Goal: Entertainment & Leisure: Browse casually

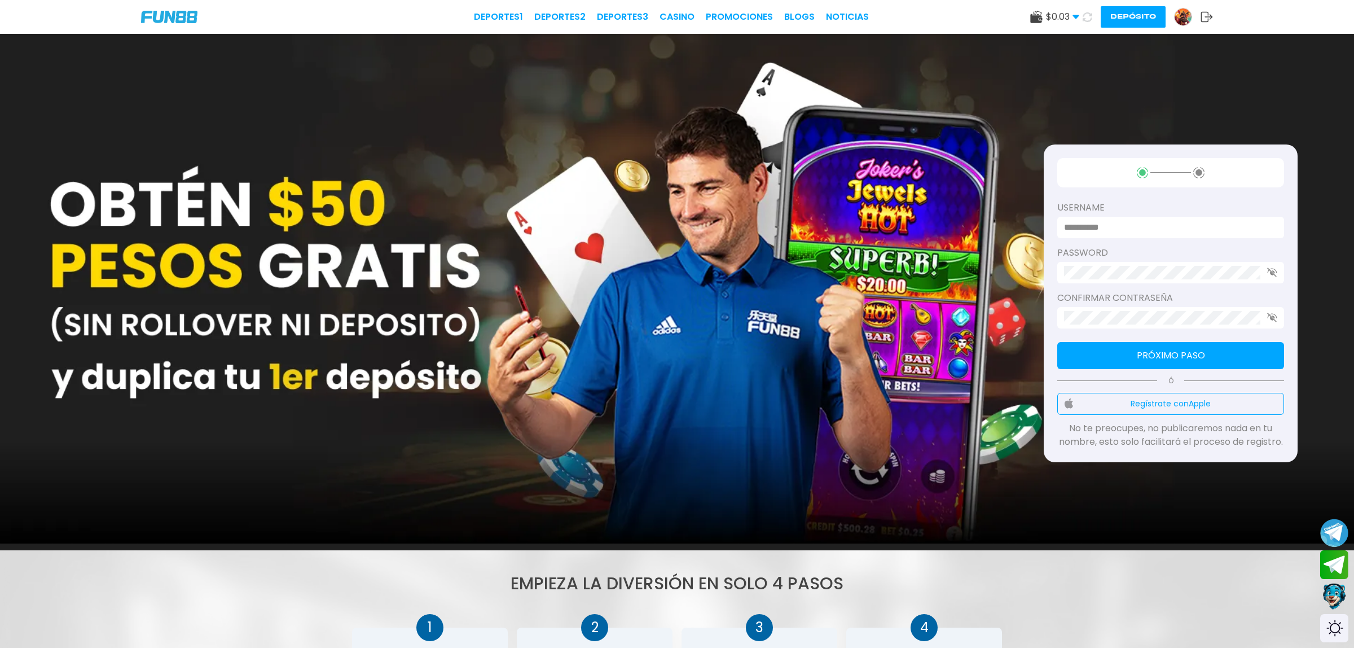
type input "**********"
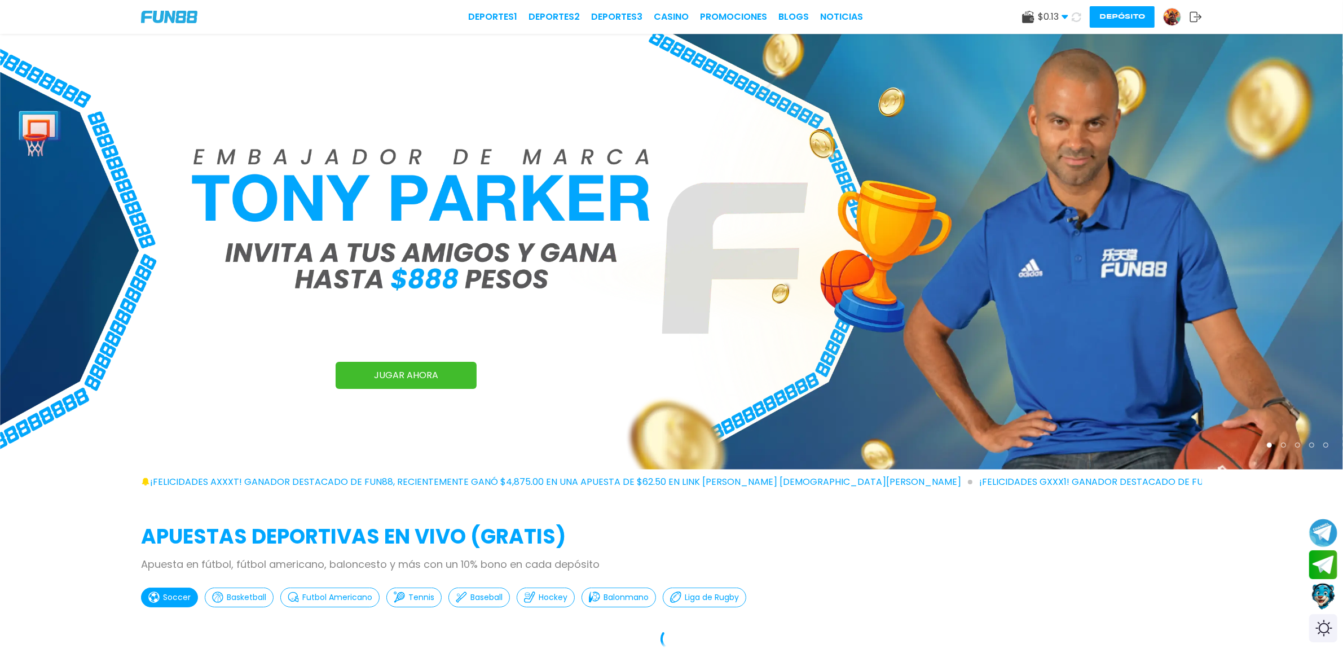
click at [1027, 13] on use at bounding box center [1028, 17] width 12 height 12
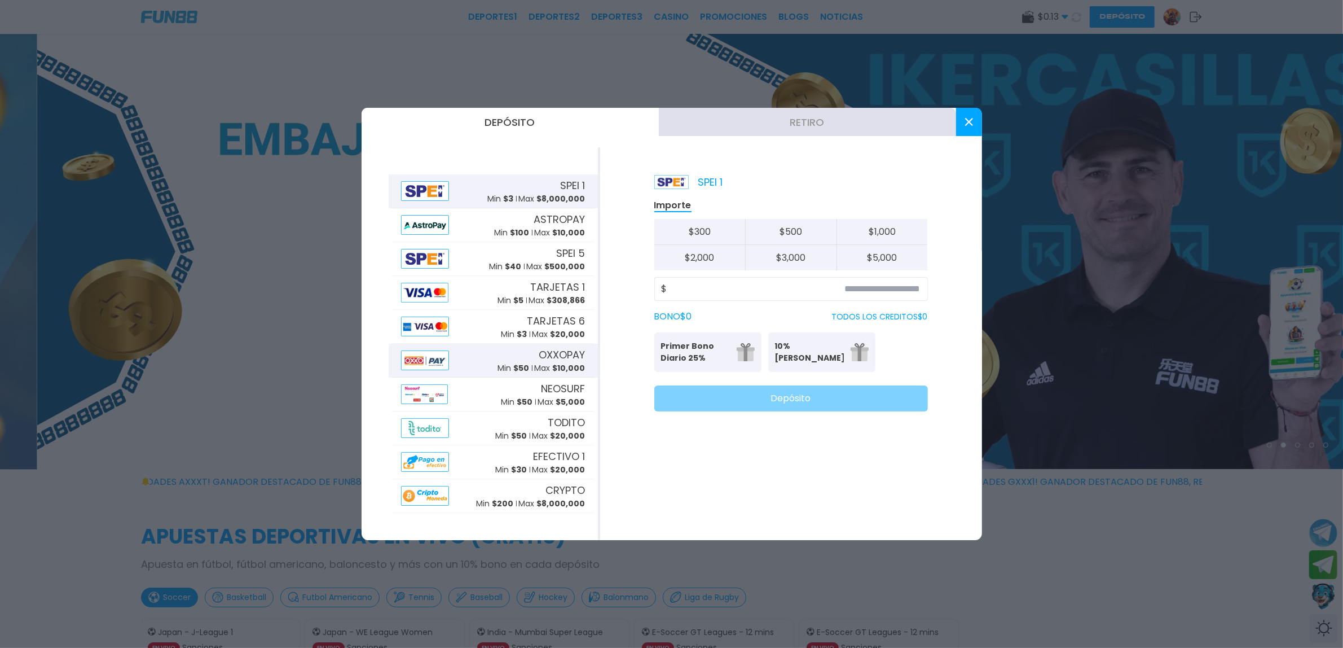
click at [564, 357] on span "OXXOPAY" at bounding box center [562, 354] width 46 height 15
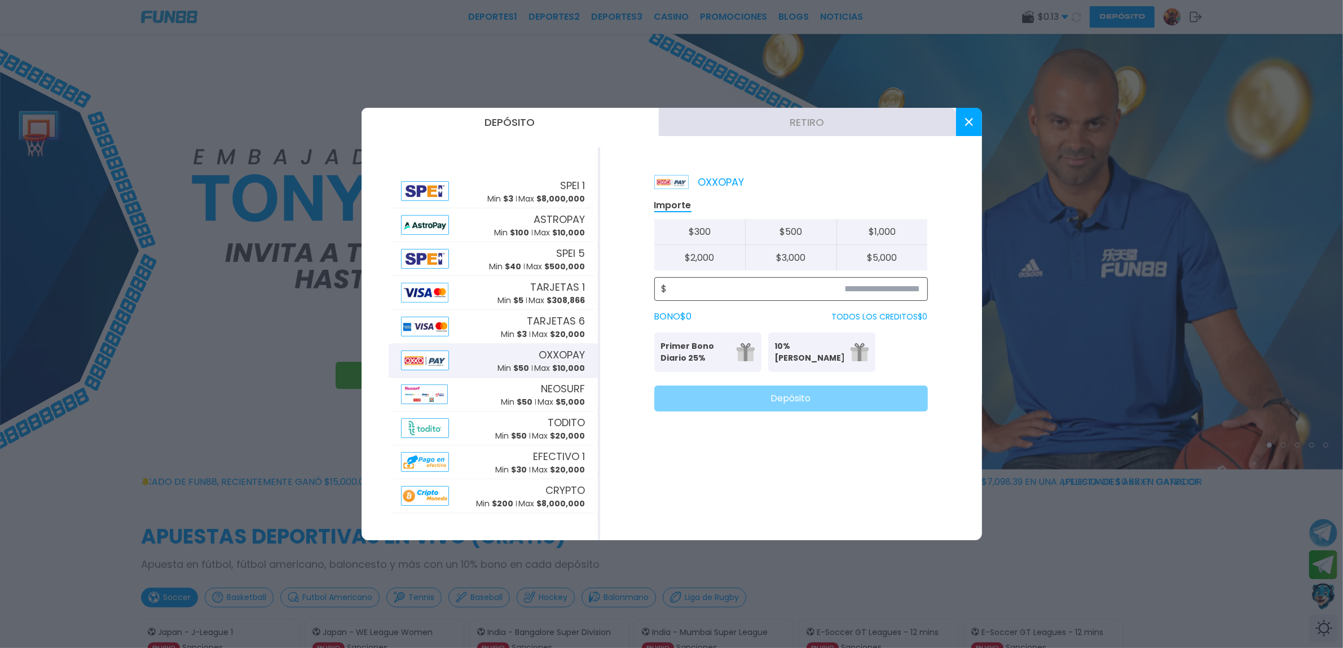
click at [830, 291] on input at bounding box center [793, 289] width 253 height 14
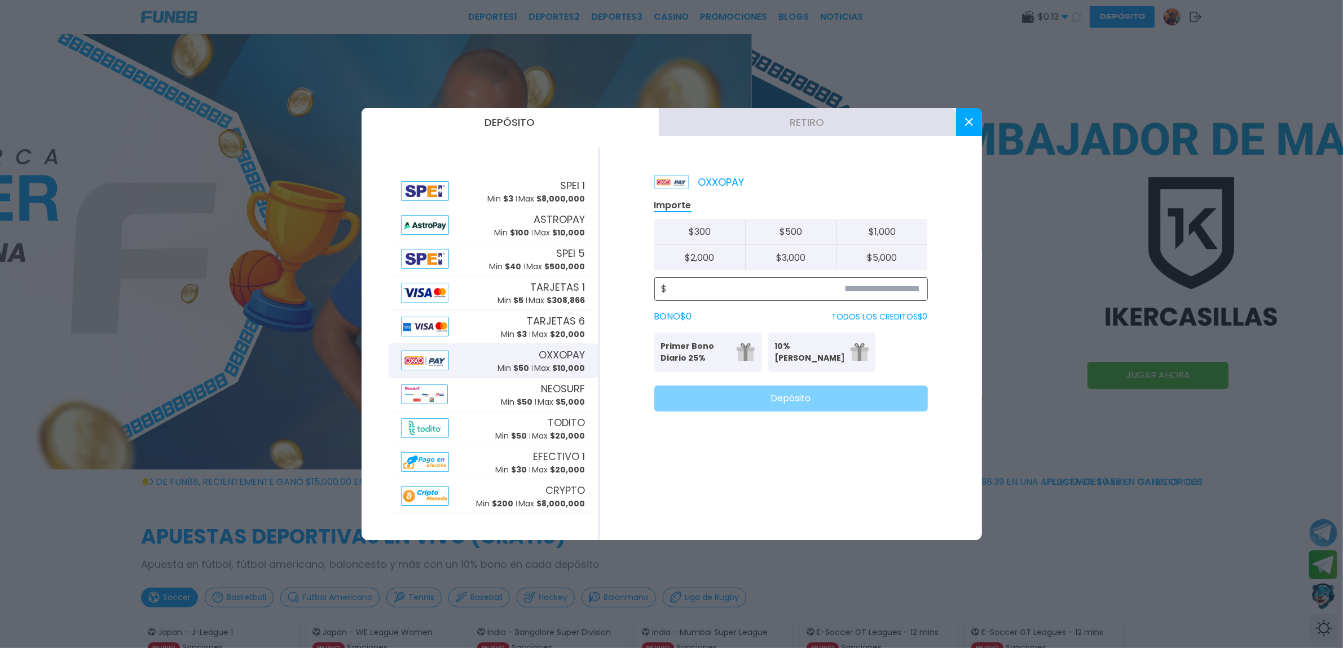
click at [824, 283] on input at bounding box center [793, 289] width 253 height 14
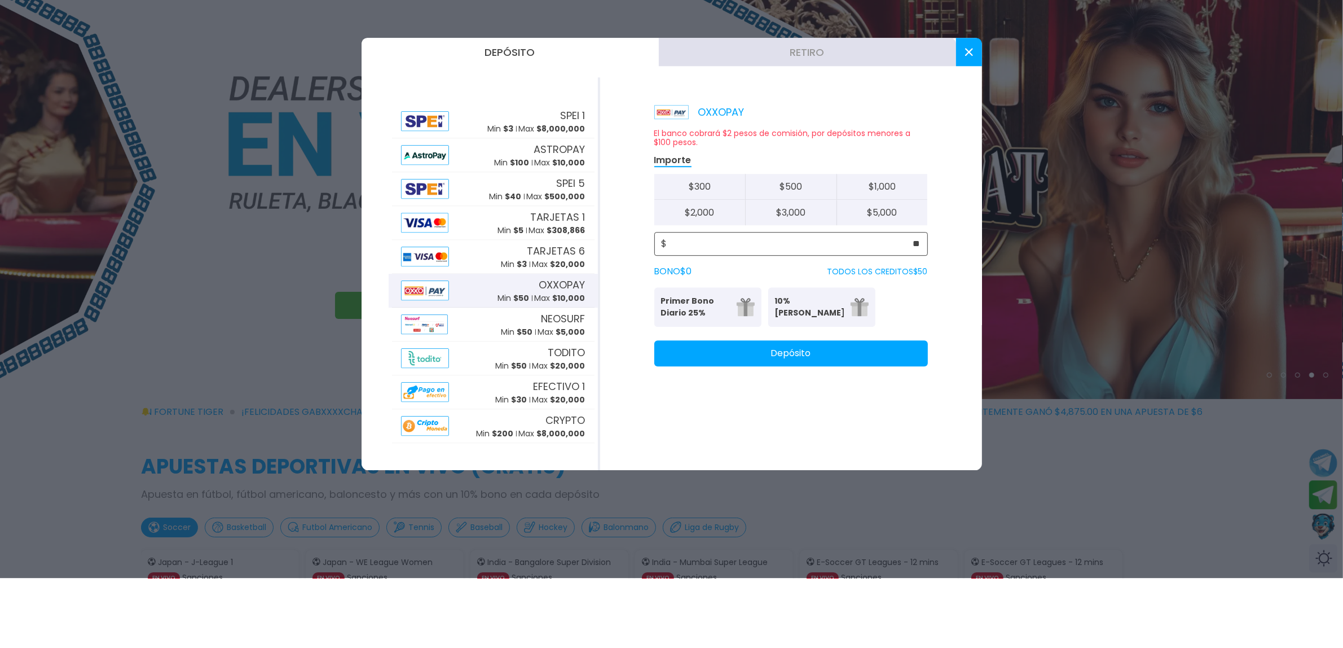
type input "**"
click at [802, 418] on button "Depósito" at bounding box center [791, 423] width 274 height 26
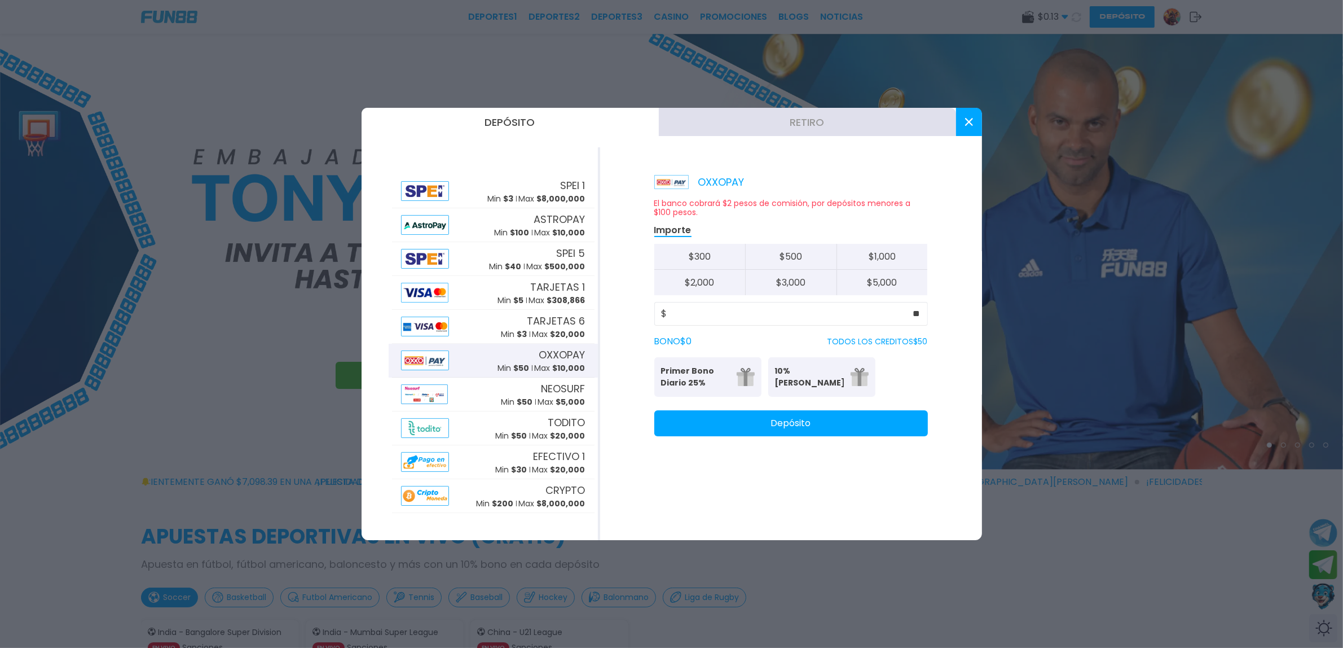
click at [971, 127] on button at bounding box center [969, 122] width 26 height 28
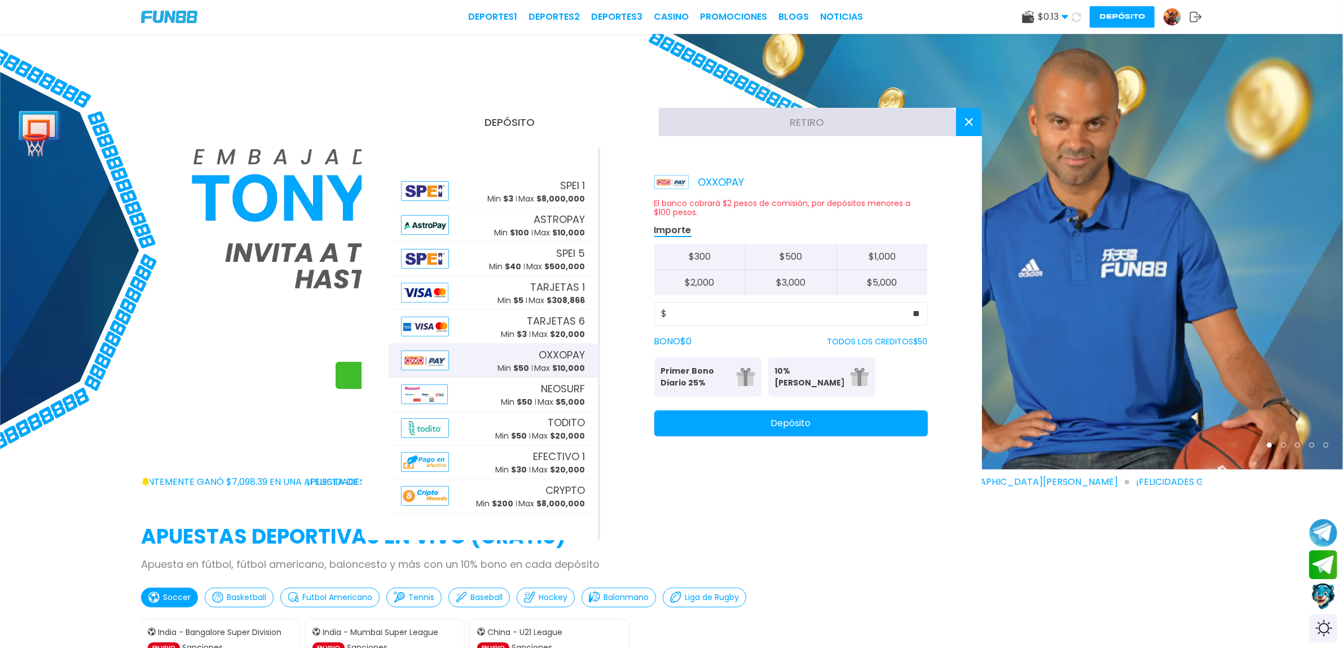
click at [1080, 20] on icon at bounding box center [1076, 17] width 10 height 10
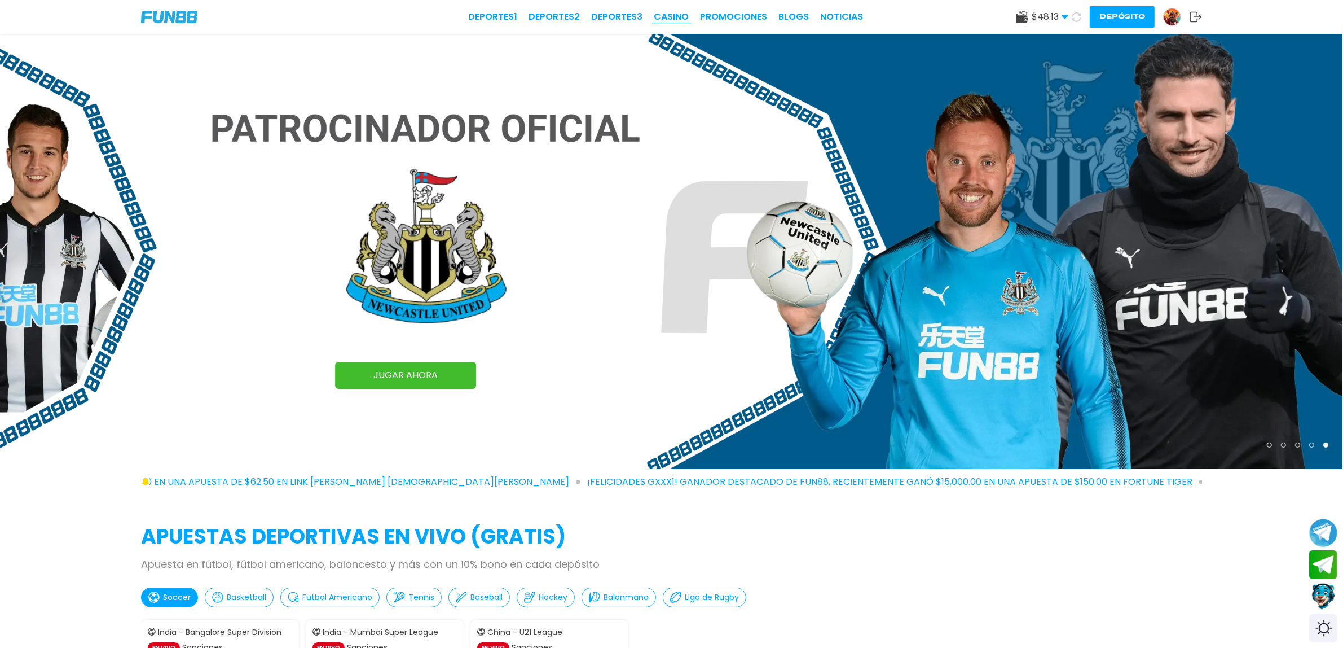
click at [678, 12] on link "CASINO" at bounding box center [671, 17] width 35 height 14
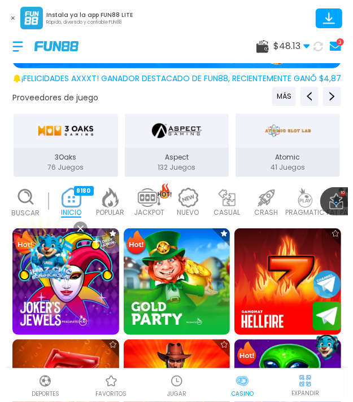
scroll to position [192, 0]
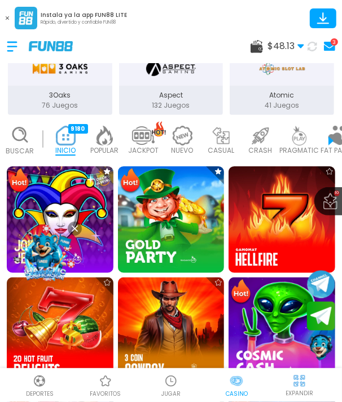
click at [55, 197] on img at bounding box center [60, 219] width 107 height 107
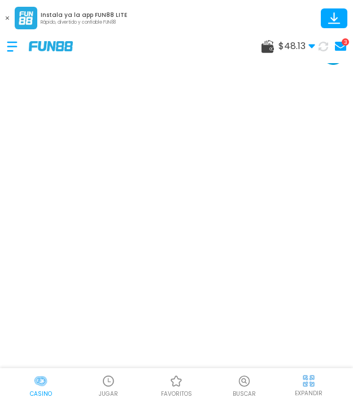
click at [345, 41] on div "3" at bounding box center [344, 41] width 7 height 7
click at [345, 42] on div "3" at bounding box center [344, 41] width 7 height 7
click at [8, 49] on div at bounding box center [18, 46] width 22 height 33
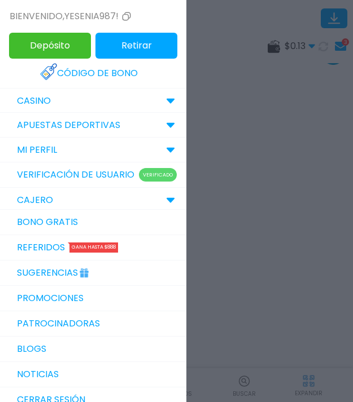
click at [81, 302] on link "Promociones" at bounding box center [93, 298] width 186 height 25
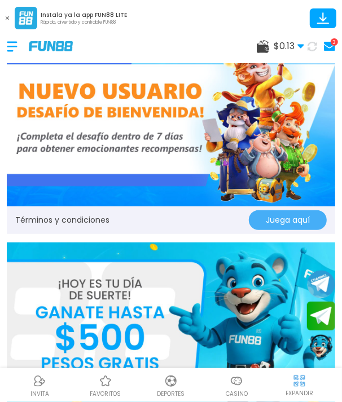
click at [289, 221] on button "Juega aquí" at bounding box center [288, 220] width 78 height 20
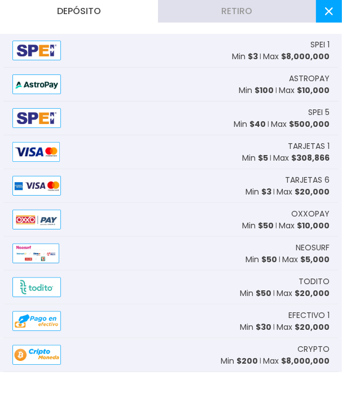
click at [329, 11] on use at bounding box center [329, 11] width 8 height 8
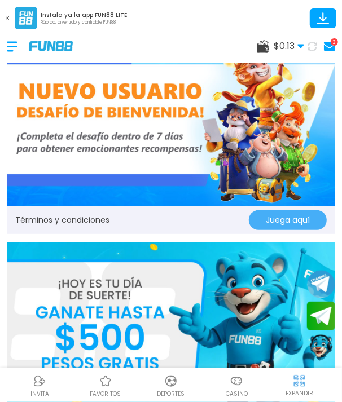
click at [323, 17] on icon at bounding box center [322, 16] width 7 height 9
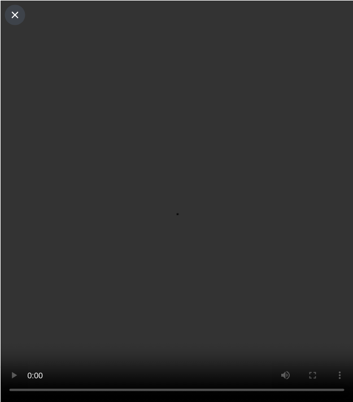
click at [14, 14] on use at bounding box center [14, 14] width 7 height 7
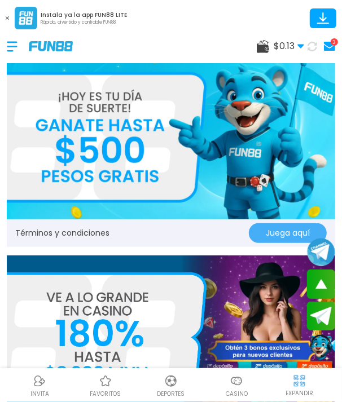
scroll to position [188, 0]
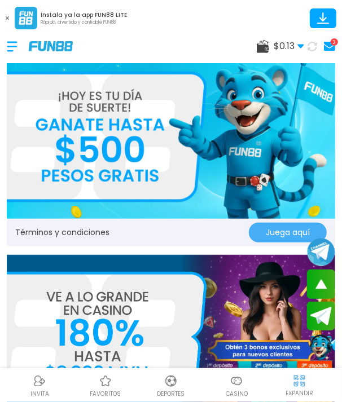
click at [270, 239] on button "Juega aquí" at bounding box center [288, 233] width 78 height 20
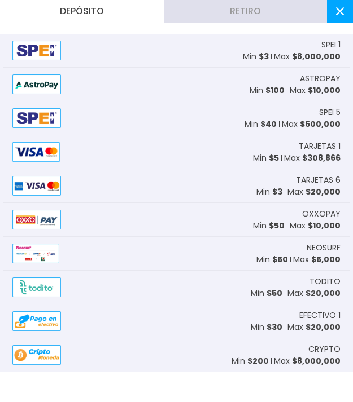
click at [340, 10] on use at bounding box center [340, 11] width 8 height 8
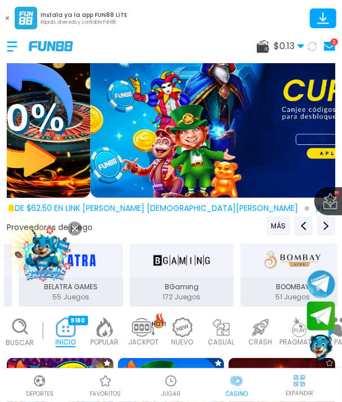
click at [254, 150] on img at bounding box center [254, 116] width 328 height 164
